Goal: Task Accomplishment & Management: Manage account settings

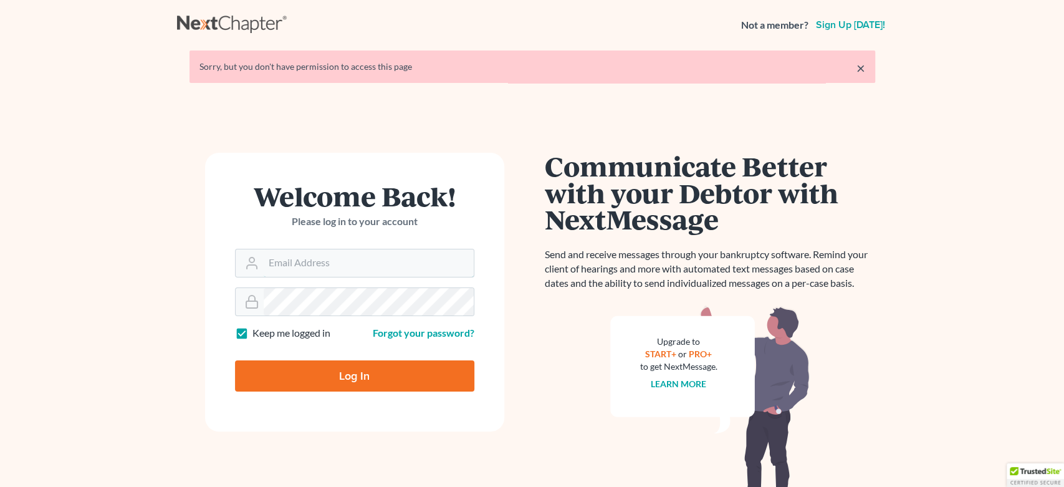
type input "[EMAIL_ADDRESS][DOMAIN_NAME]"
click at [318, 385] on input "Log In" at bounding box center [354, 375] width 239 height 31
type input "Thinking..."
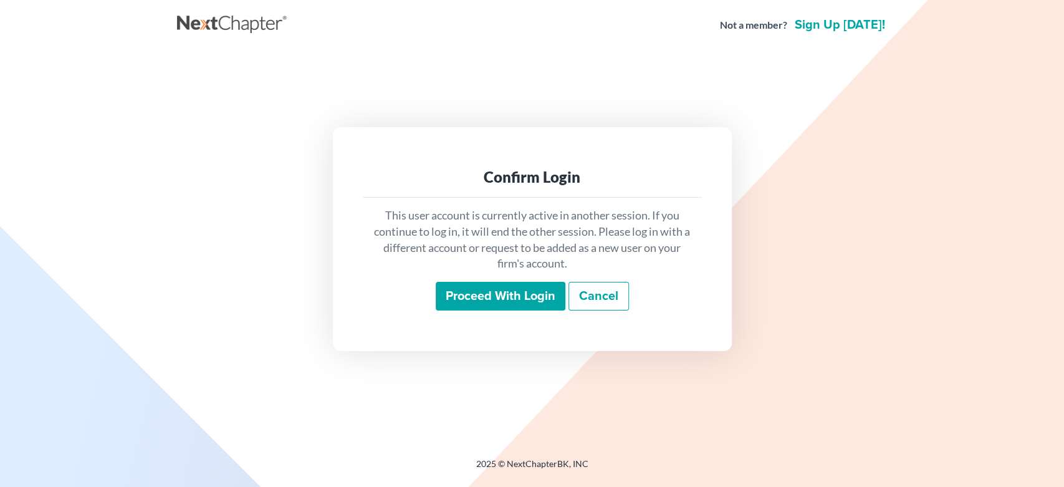
drag, startPoint x: 479, startPoint y: 287, endPoint x: 476, endPoint y: 301, distance: 13.9
click at [478, 291] on input "Proceed with login" at bounding box center [501, 296] width 130 height 29
